Goal: Find specific page/section: Find specific page/section

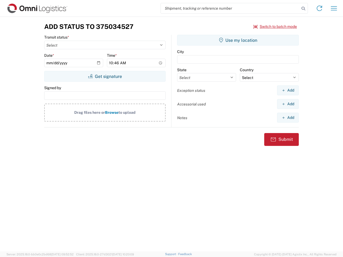
click at [230, 8] on input "search" at bounding box center [230, 8] width 139 height 10
click at [303, 9] on icon at bounding box center [302, 8] width 7 height 7
click at [319, 8] on icon at bounding box center [319, 8] width 9 height 9
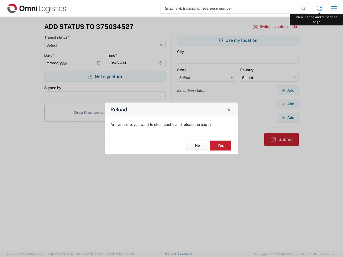
click at [334, 8] on div "Reload Are you sure, you want to clear cache and reload the page? No Yes" at bounding box center [171, 128] width 343 height 257
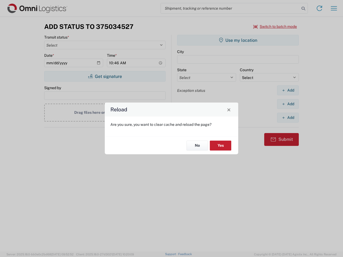
click at [275, 27] on div "Reload Are you sure, you want to clear cache and reload the page? No Yes" at bounding box center [171, 128] width 343 height 257
click at [105, 76] on div "Reload Are you sure, you want to clear cache and reload the page? No Yes" at bounding box center [171, 128] width 343 height 257
click at [238, 40] on div "Reload Are you sure, you want to clear cache and reload the page? No Yes" at bounding box center [171, 128] width 343 height 257
click at [288, 90] on div "Reload Are you sure, you want to clear cache and reload the page? No Yes" at bounding box center [171, 128] width 343 height 257
click at [288, 104] on div "Reload Are you sure, you want to clear cache and reload the page? No Yes" at bounding box center [171, 128] width 343 height 257
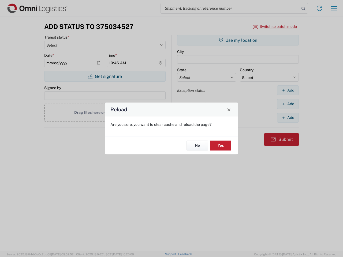
click at [288, 118] on div "Reload Are you sure, you want to clear cache and reload the page? No Yes" at bounding box center [171, 128] width 343 height 257
